Goal: Task Accomplishment & Management: Manage account settings

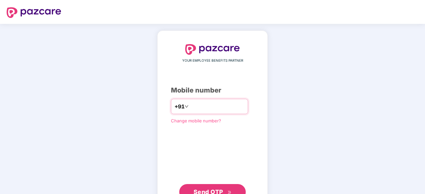
click at [195, 108] on input "number" at bounding box center [217, 106] width 55 height 11
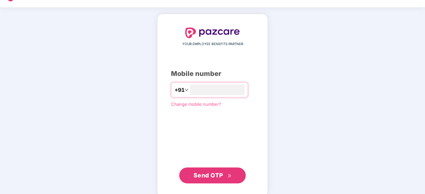
scroll to position [25, 0]
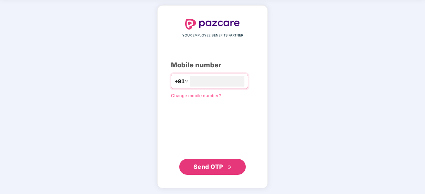
type input "**********"
click at [212, 168] on span "Send OTP" at bounding box center [208, 166] width 30 height 7
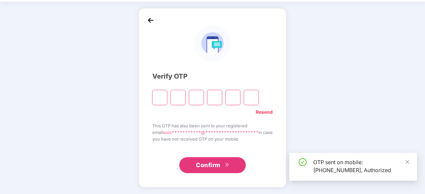
scroll to position [22, 0]
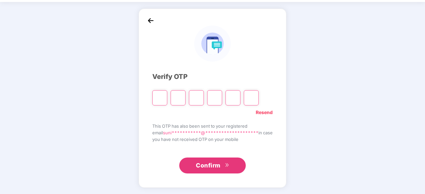
click at [341, 95] on div "**********" at bounding box center [212, 98] width 425 height 193
click at [152, 99] on input "Please enter verification code. Digit 1" at bounding box center [159, 97] width 15 height 15
type input "*"
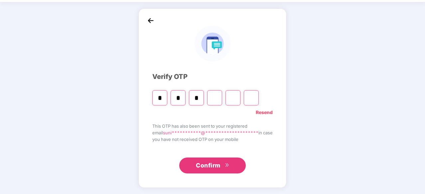
type input "*"
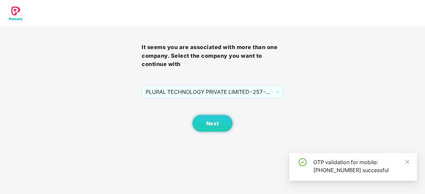
scroll to position [0, 0]
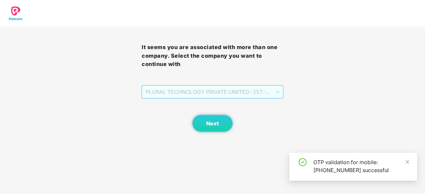
click at [277, 94] on span "PLURAL TECHNOLOGY PRIVATE LIMITED - 257 - ADMIN" at bounding box center [213, 92] width 134 height 13
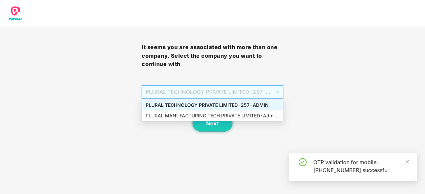
click at [203, 105] on div "PLURAL TECHNOLOGY PRIVATE LIMITED - 257 - ADMIN" at bounding box center [213, 105] width 134 height 7
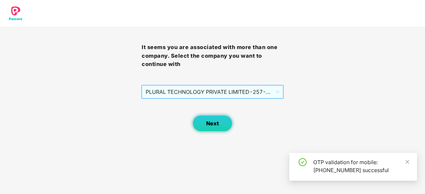
click at [212, 122] on span "Next" at bounding box center [212, 124] width 13 height 6
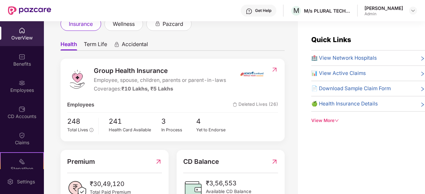
scroll to position [33, 0]
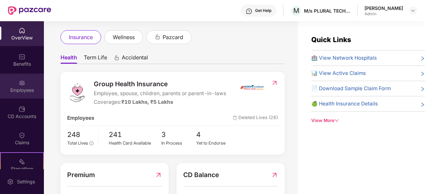
click at [26, 91] on div "Employees" at bounding box center [22, 90] width 44 height 7
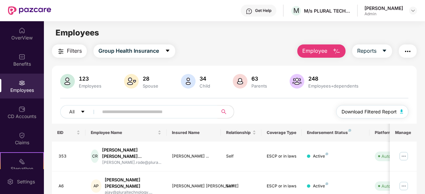
click at [402, 112] on img "button" at bounding box center [401, 112] width 3 height 4
